Goal: Find specific page/section: Find specific page/section

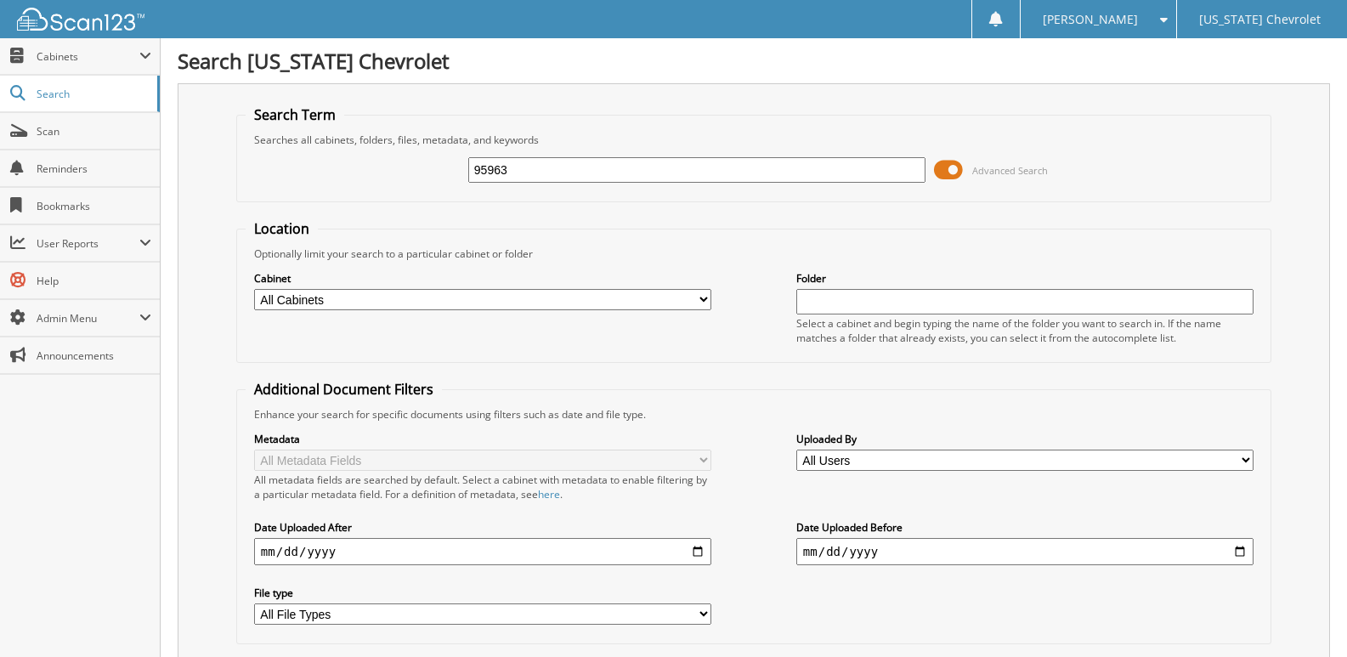
type input "95963"
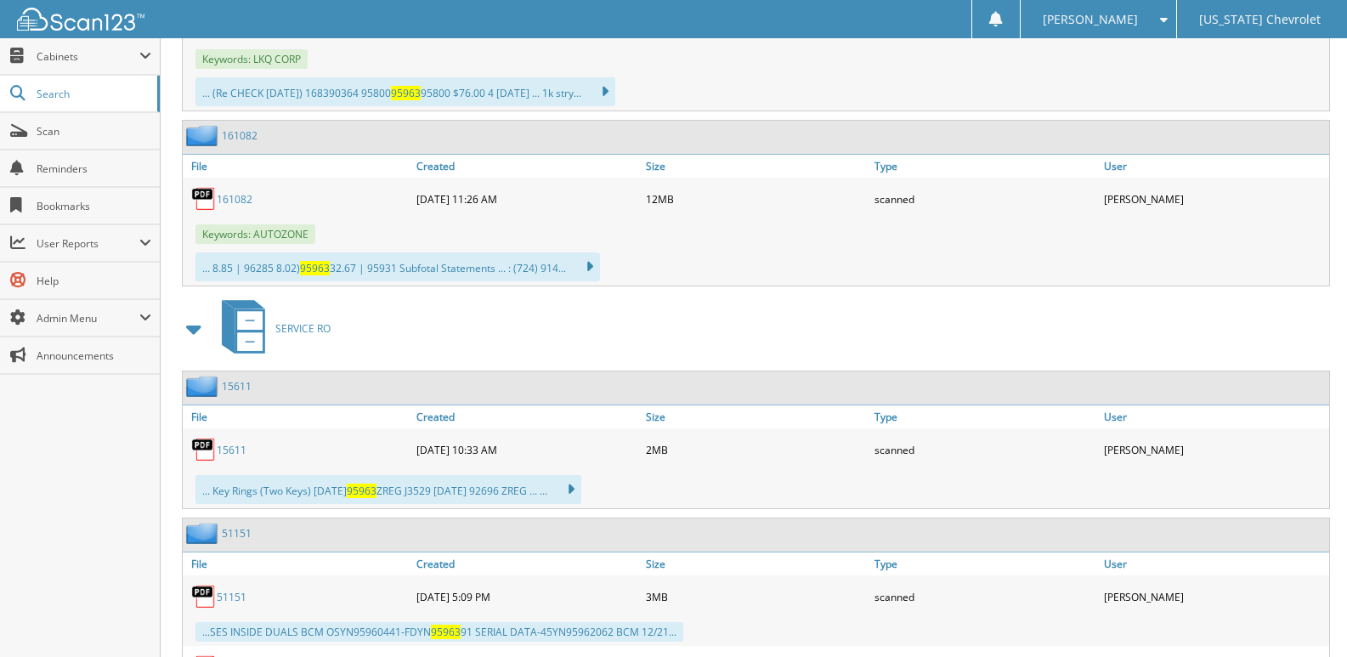
scroll to position [1105, 0]
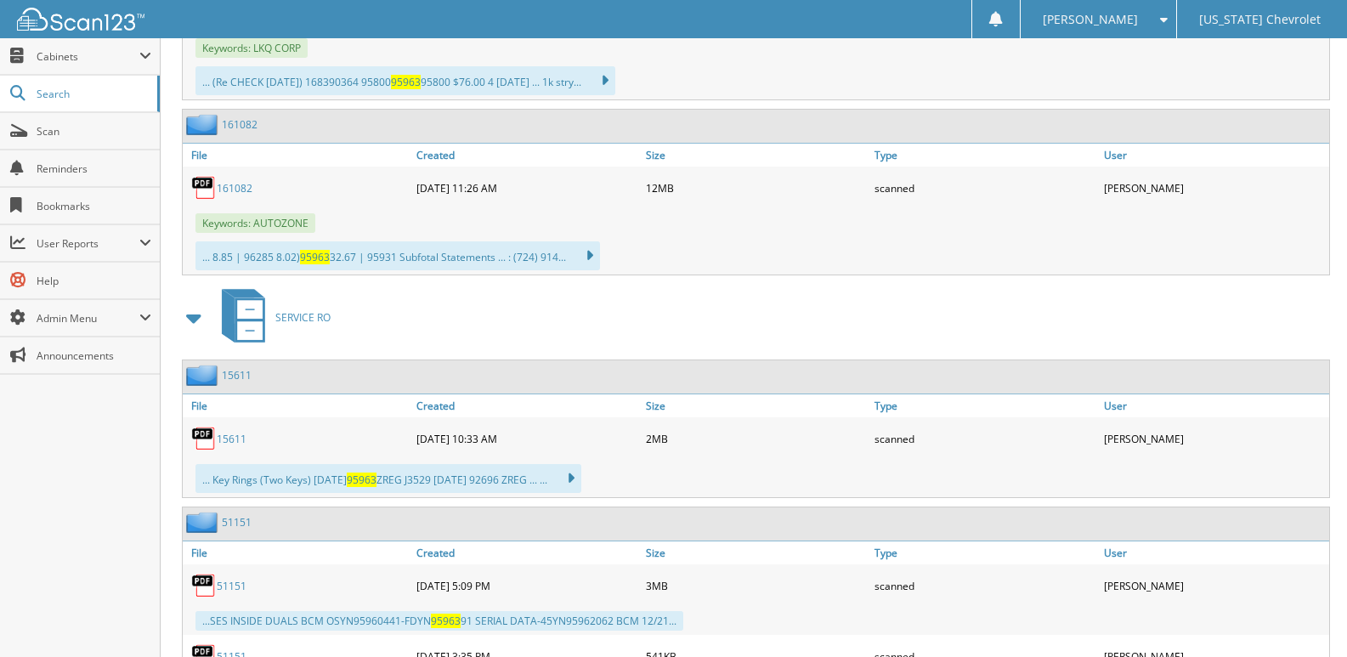
click at [1165, 21] on div "Jill B. Settings Logout" at bounding box center [1098, 19] width 156 height 38
click at [1160, 21] on span at bounding box center [1159, 20] width 16 height 12
click at [1118, 80] on link "Logout" at bounding box center [1097, 83] width 155 height 30
